Goal: Information Seeking & Learning: Learn about a topic

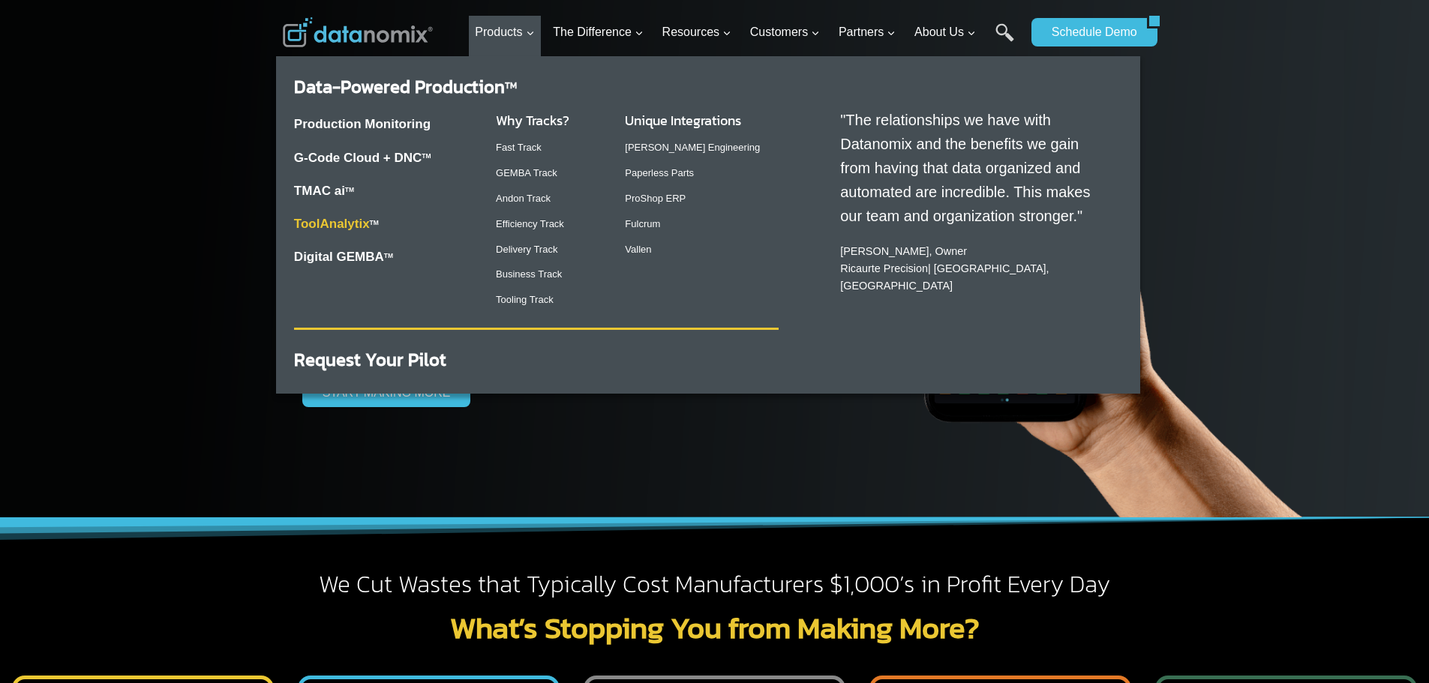
click at [346, 228] on link "ToolAnalytix" at bounding box center [332, 224] width 76 height 14
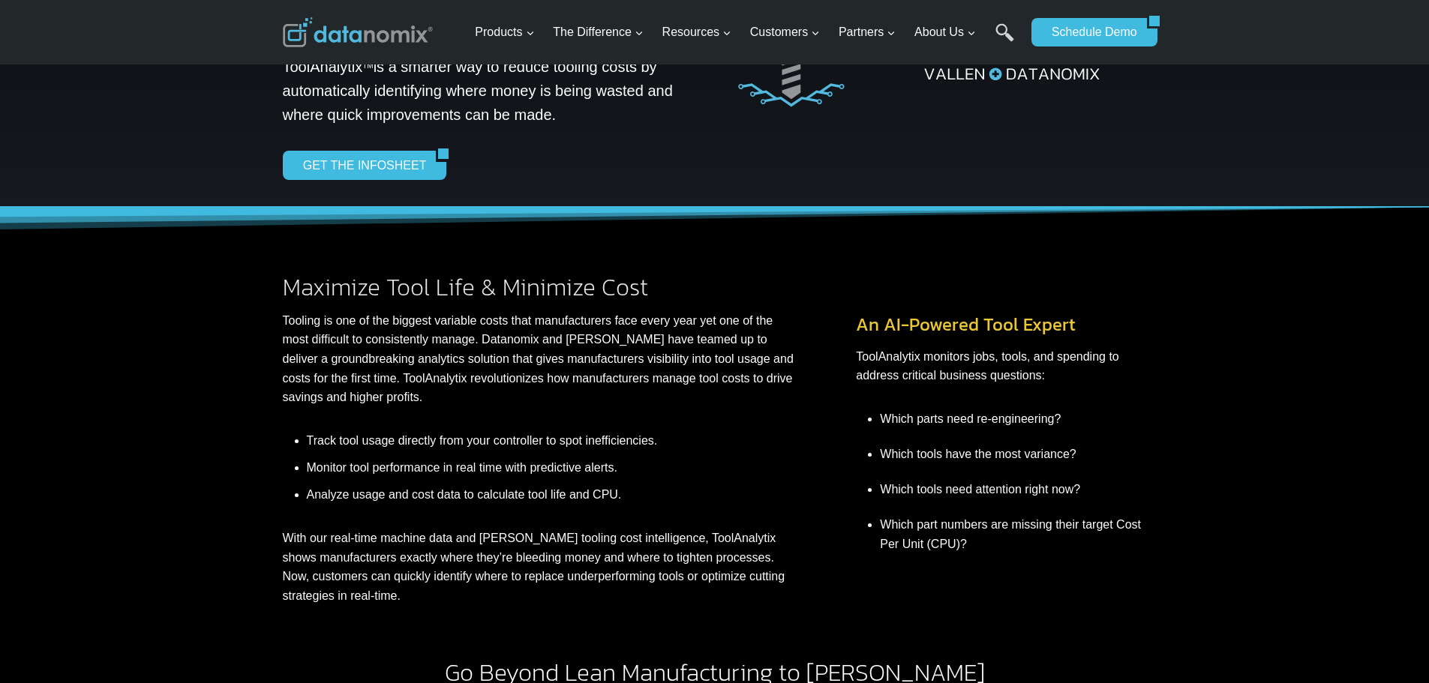
scroll to position [150, 0]
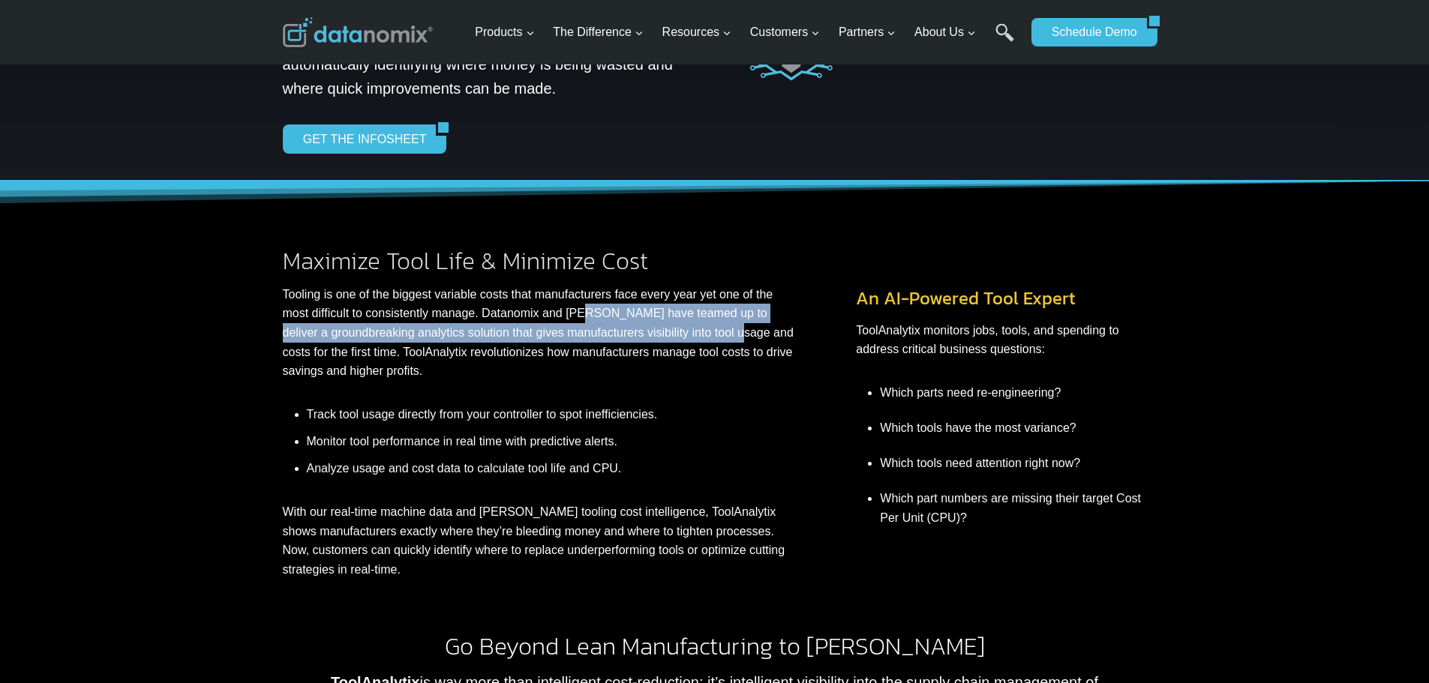
drag, startPoint x: 583, startPoint y: 313, endPoint x: 744, endPoint y: 331, distance: 161.5
click at [744, 331] on p "Tooling is one of the biggest variable costs that manufacturers face every year…" at bounding box center [540, 333] width 514 height 96
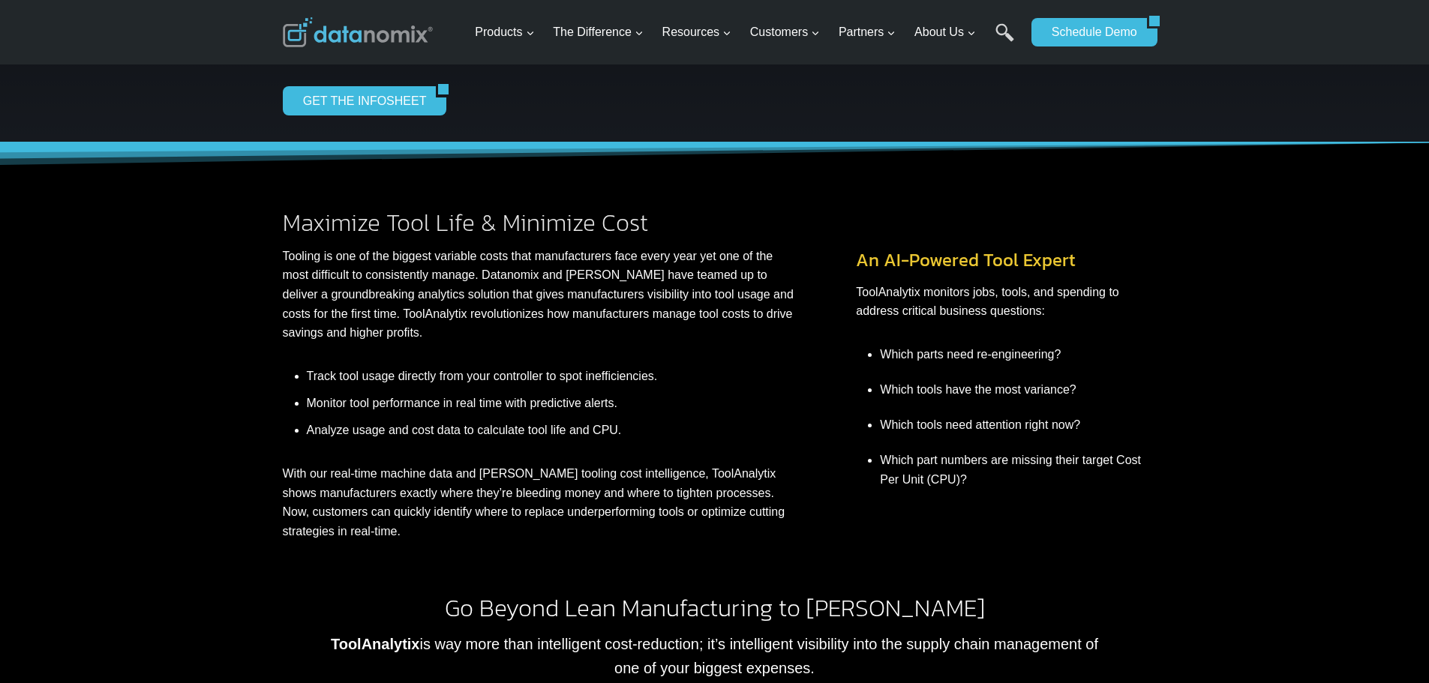
scroll to position [225, 0]
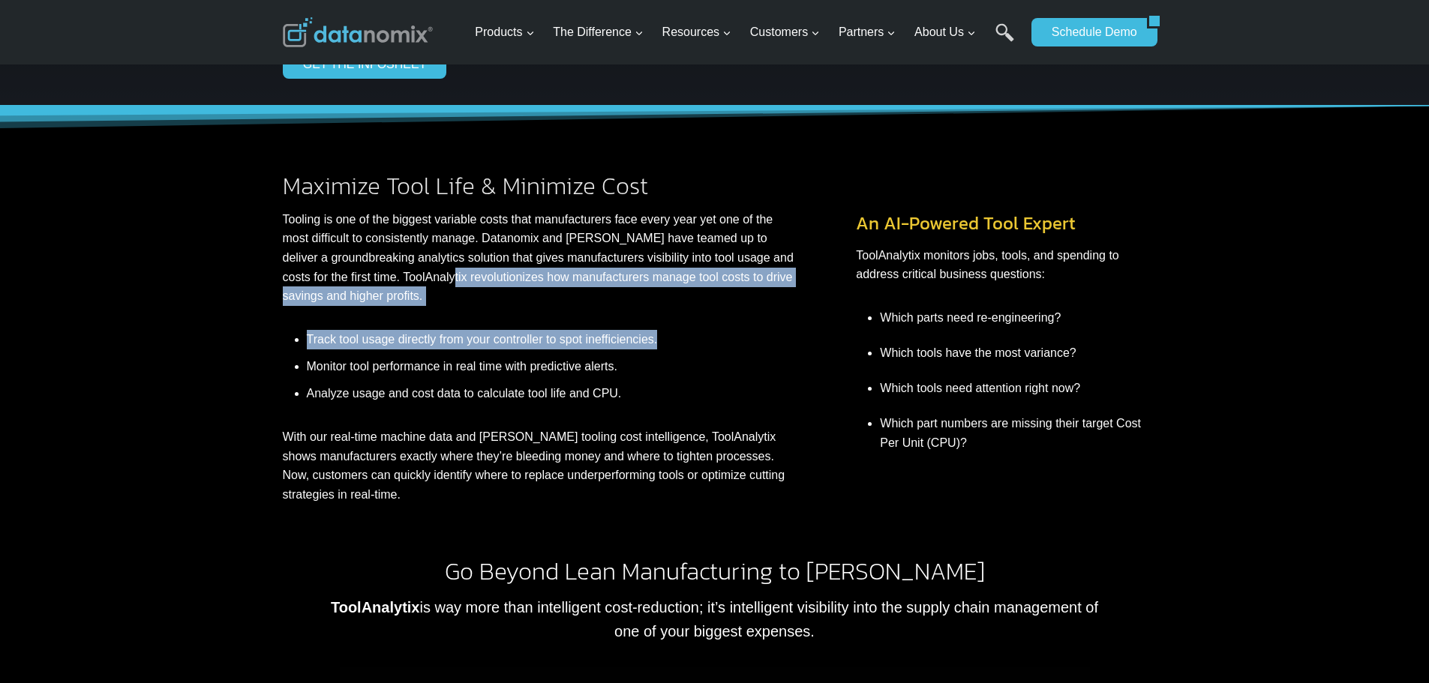
drag, startPoint x: 457, startPoint y: 279, endPoint x: 749, endPoint y: 346, distance: 300.2
click at [749, 346] on div "Maximize Tool Life & Minimize Cost Tooling is one of the biggest variable costs…" at bounding box center [558, 339] width 550 height 331
click at [749, 346] on li "Track tool usage directly from your controller to spot inefficiencies." at bounding box center [552, 339] width 490 height 19
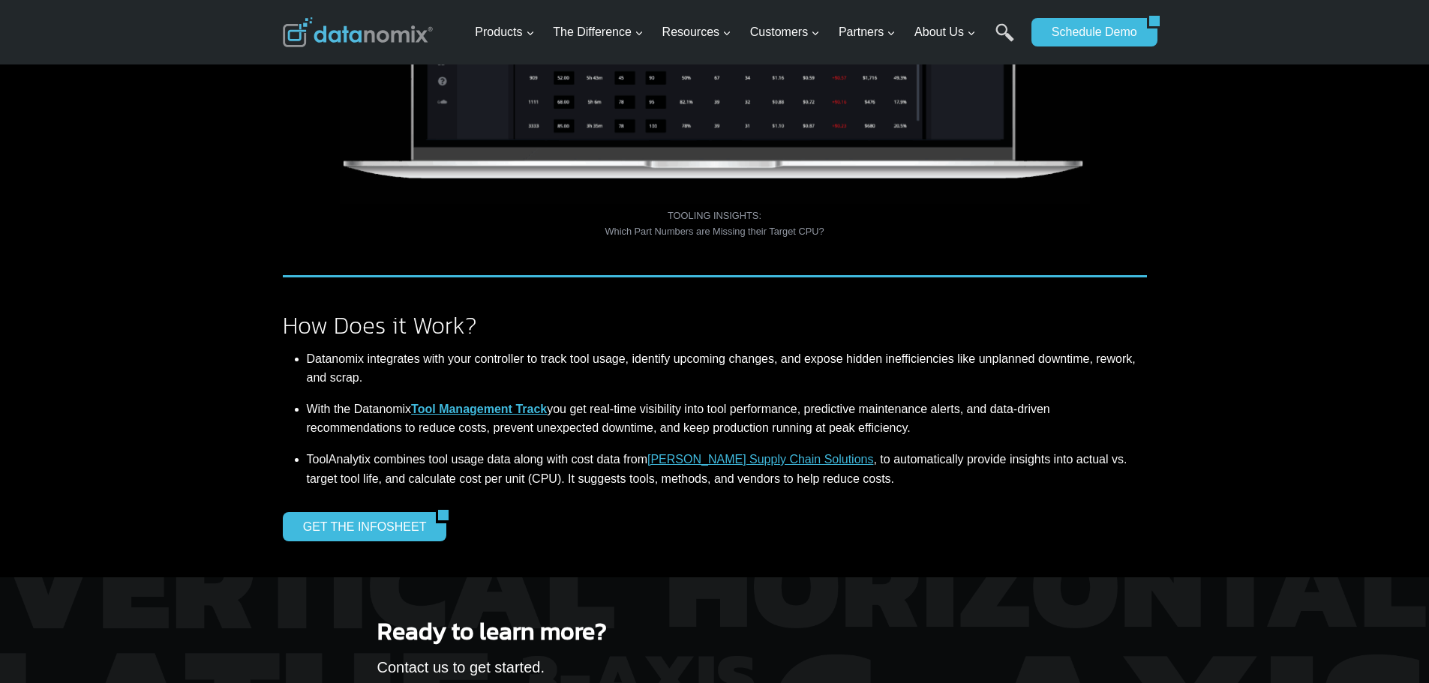
scroll to position [1200, 0]
